Goal: Task Accomplishment & Management: Complete application form

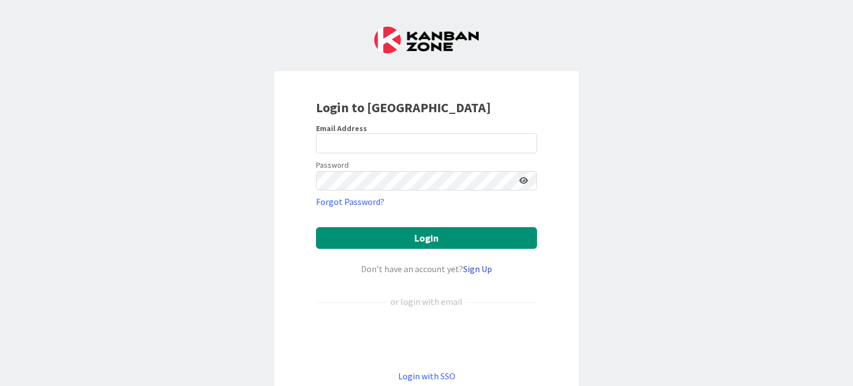
click at [478, 270] on link "Sign Up" at bounding box center [477, 268] width 29 height 11
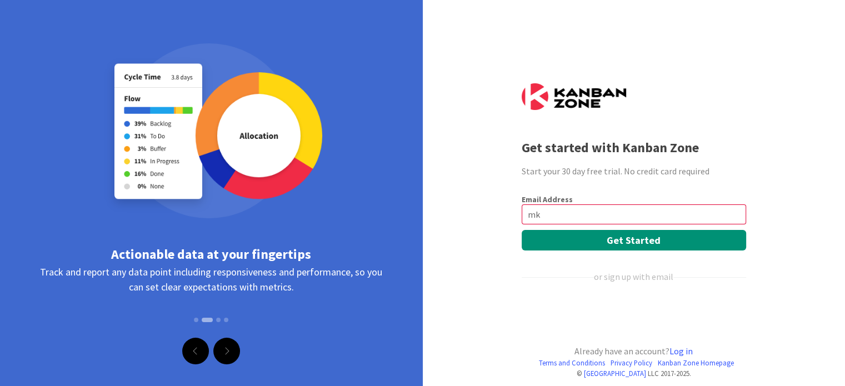
type input "[EMAIL_ADDRESS][DOMAIN_NAME]"
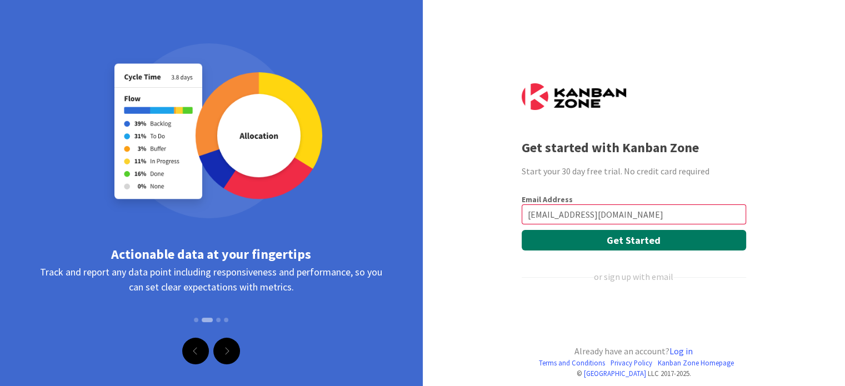
click at [639, 244] on button "Get Started" at bounding box center [634, 240] width 224 height 21
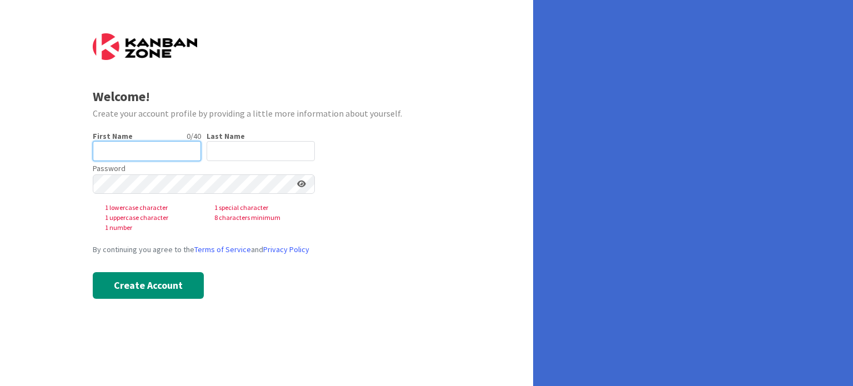
click at [176, 147] on input "text" at bounding box center [147, 151] width 108 height 20
type input "[PERSON_NAME]"
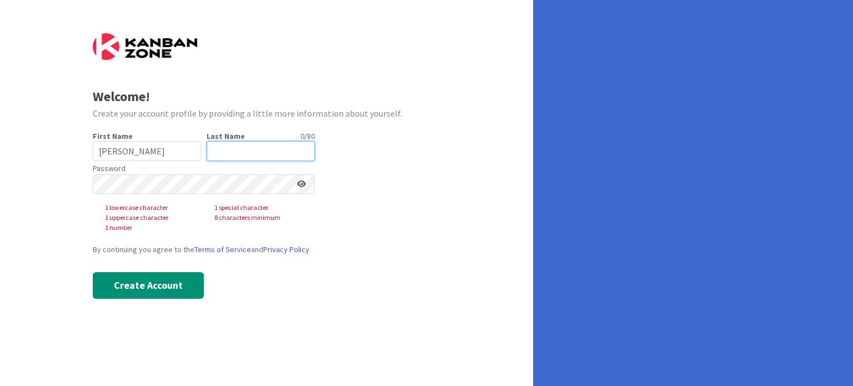
click at [224, 153] on input "text" at bounding box center [261, 151] width 108 height 20
type input "Kassim"
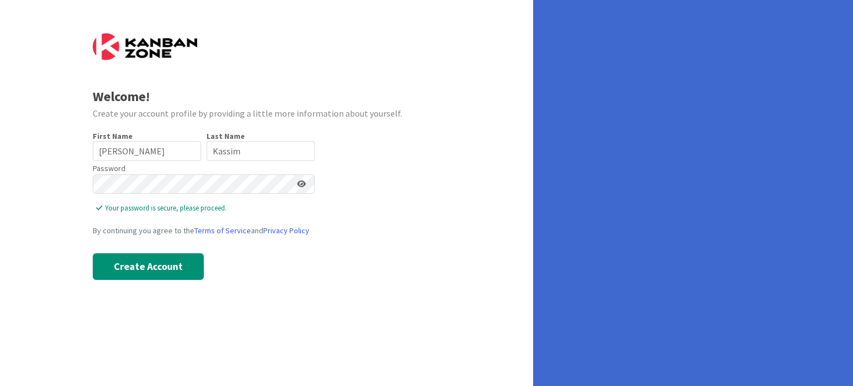
click at [303, 185] on icon at bounding box center [301, 184] width 9 height 8
click at [146, 268] on button "Create Account" at bounding box center [148, 266] width 111 height 27
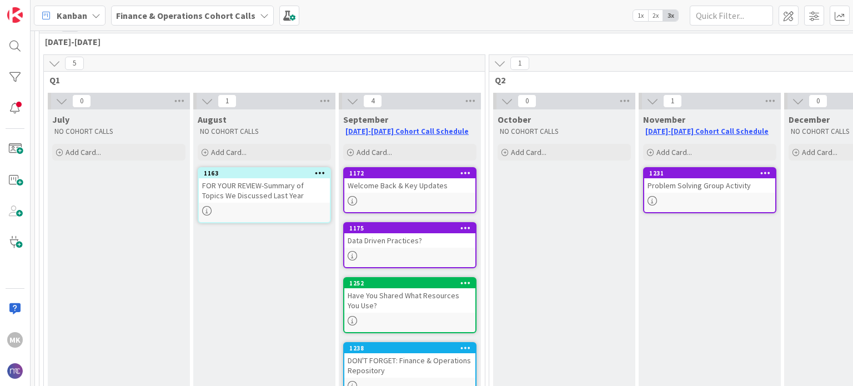
scroll to position [111, 0]
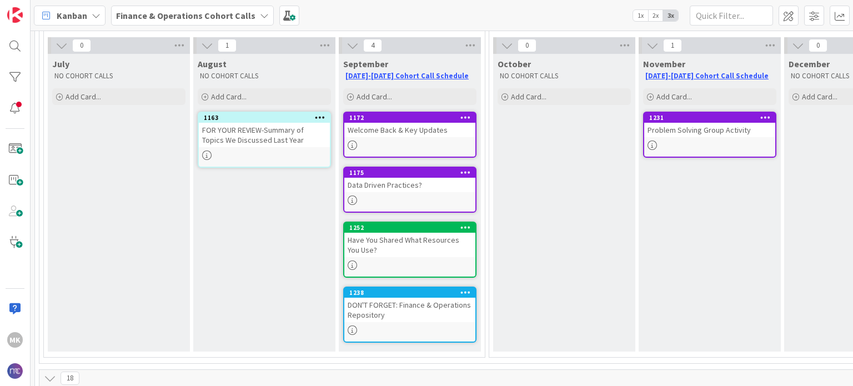
click at [424, 238] on div "Have You Shared What Resources You Use?" at bounding box center [409, 245] width 131 height 24
click at [435, 130] on div "Welcome Back & Key Updates" at bounding box center [409, 130] width 131 height 14
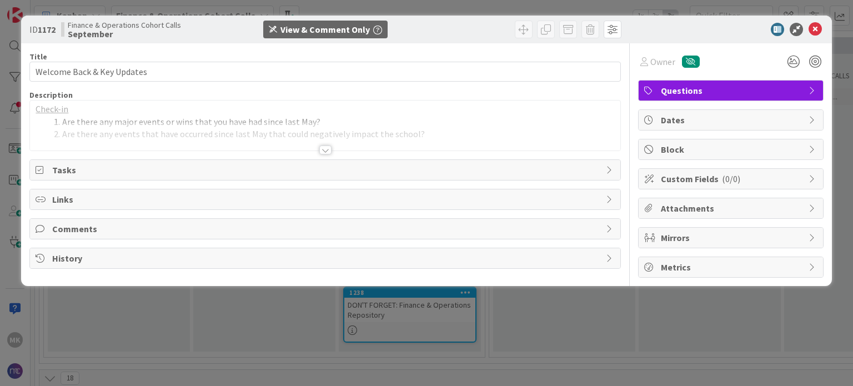
click at [325, 149] on div at bounding box center [325, 150] width 12 height 9
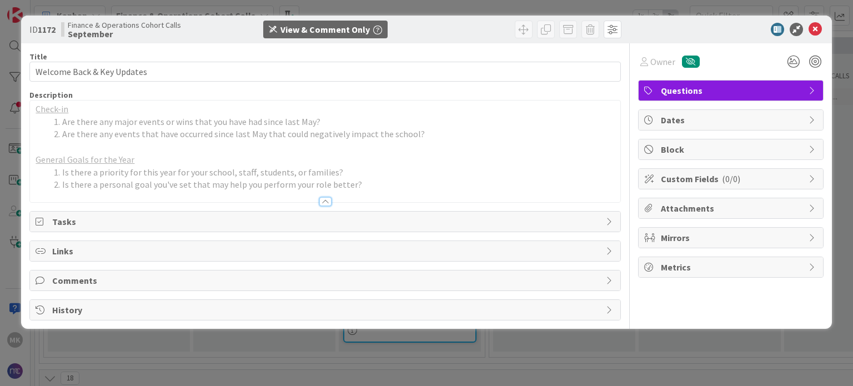
click at [504, 219] on span "Tasks" at bounding box center [326, 221] width 548 height 13
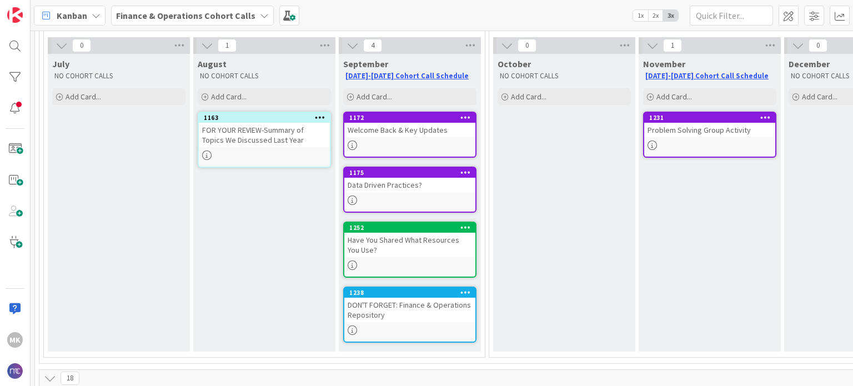
click at [407, 182] on div "Data Driven Practices?" at bounding box center [409, 185] width 131 height 14
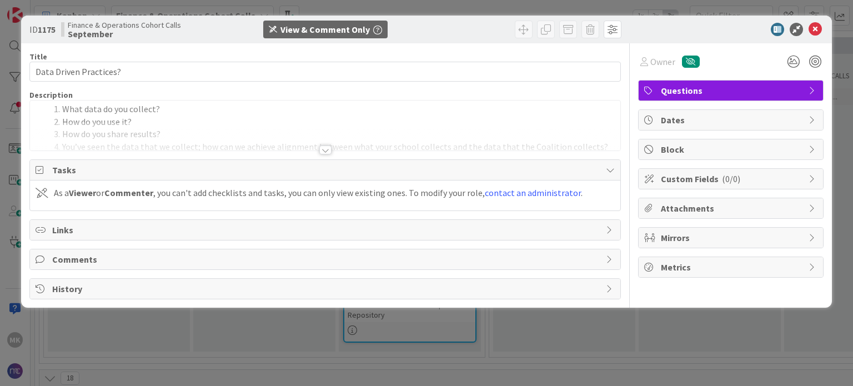
click at [323, 151] on div at bounding box center [325, 150] width 12 height 9
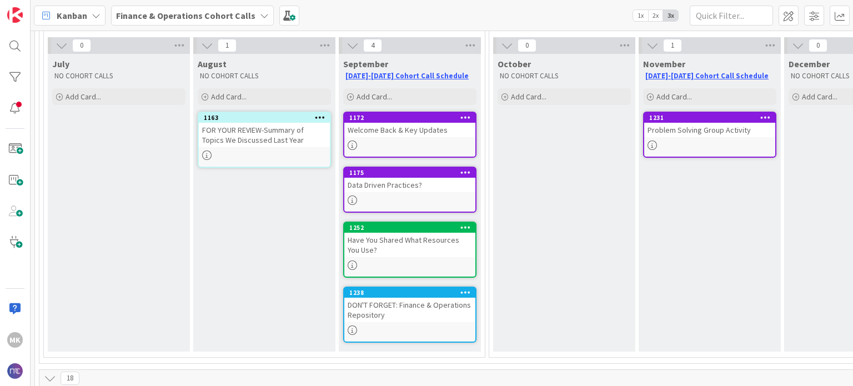
click at [450, 237] on div "Have You Shared What Resources You Use?" at bounding box center [409, 245] width 131 height 24
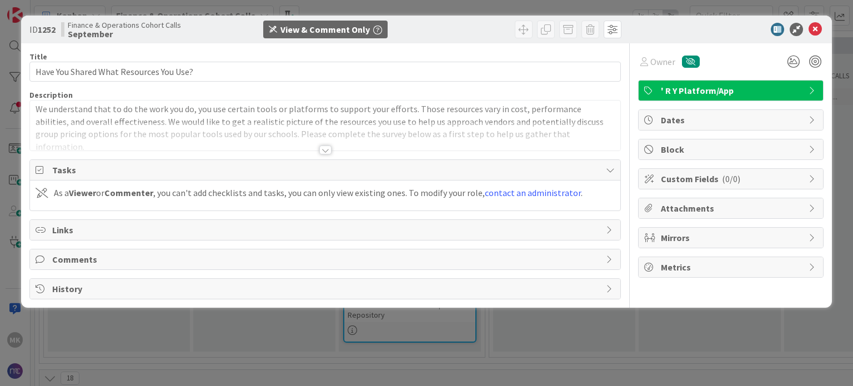
click at [324, 151] on div at bounding box center [325, 150] width 12 height 9
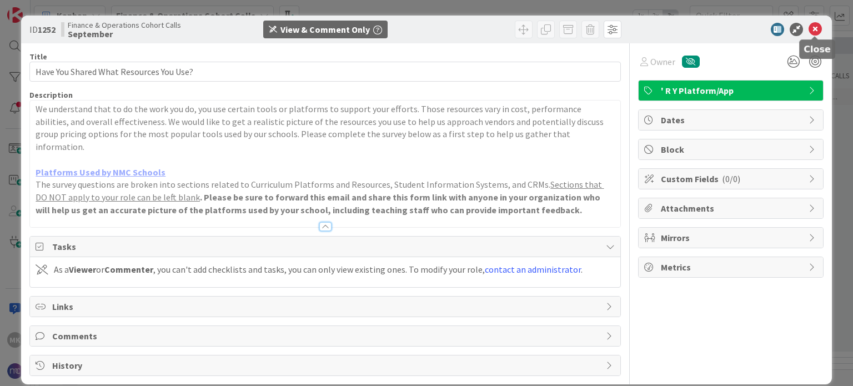
click at [813, 28] on icon at bounding box center [815, 29] width 13 height 13
